Goal: Entertainment & Leisure: Consume media (video, audio)

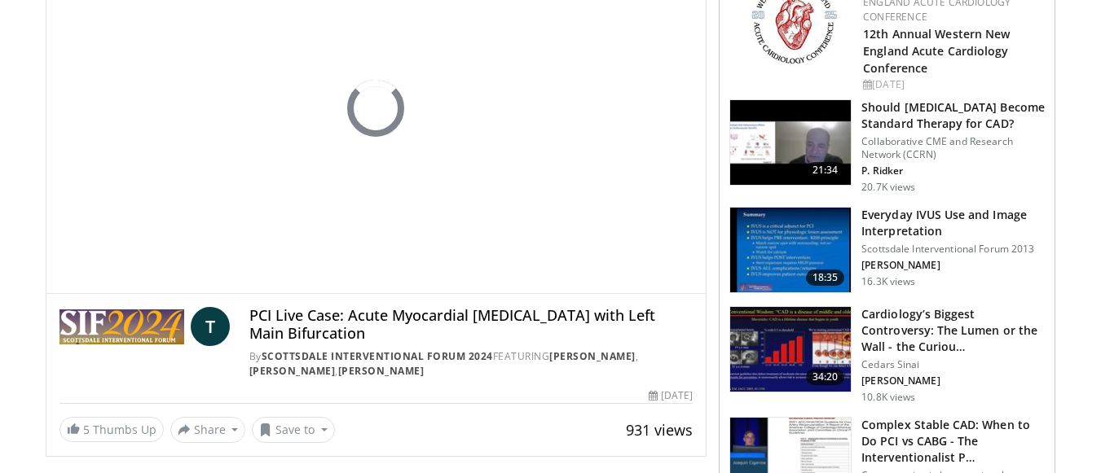
scroll to position [163, 0]
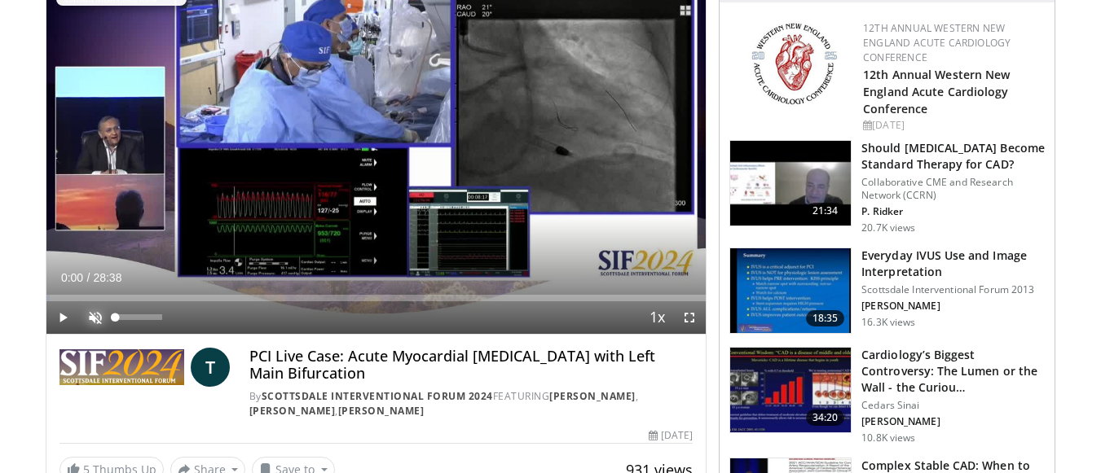
click at [91, 319] on span "Video Player" at bounding box center [95, 317] width 33 height 33
click at [64, 318] on span "Video Player" at bounding box center [62, 317] width 33 height 33
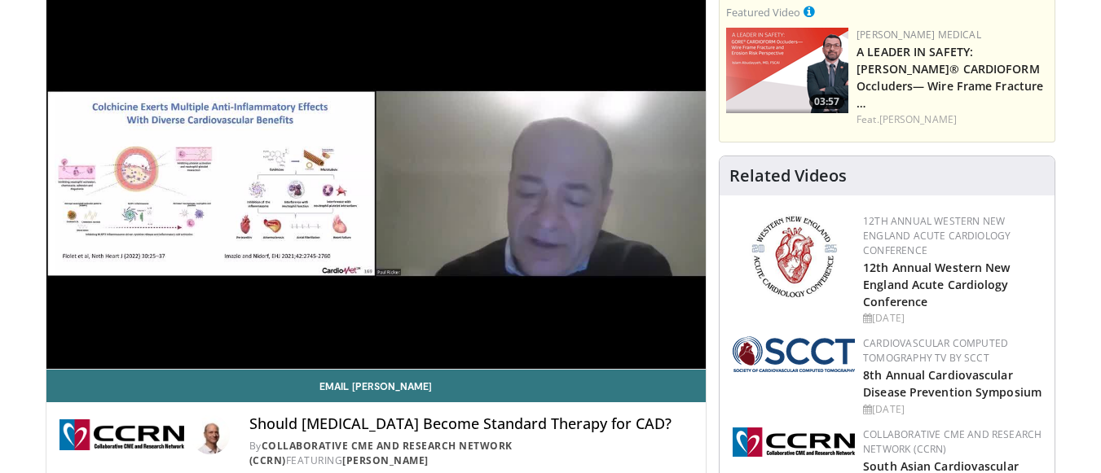
scroll to position [163, 0]
